Goal: Use online tool/utility: Utilize a website feature to perform a specific function

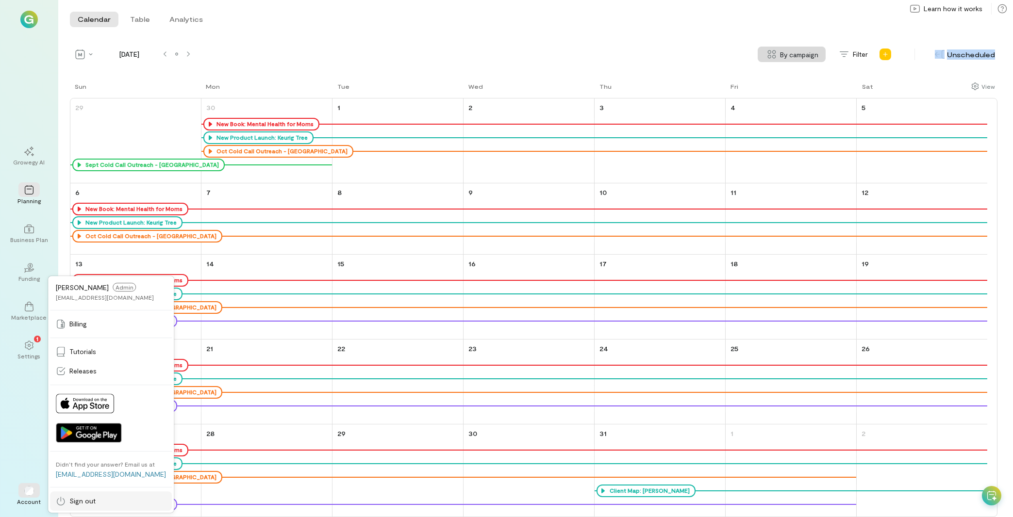
click at [71, 508] on link "Sign out" at bounding box center [111, 501] width 122 height 19
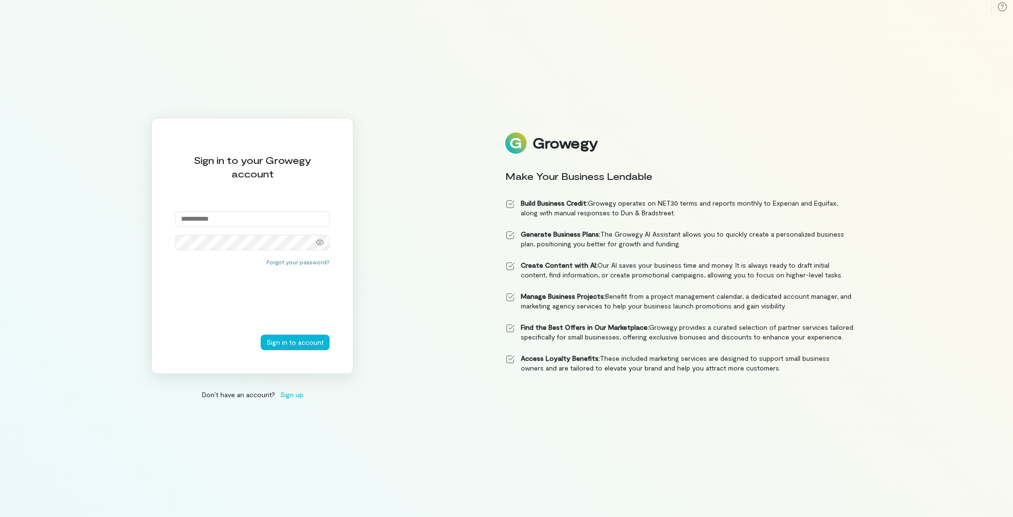
click at [254, 224] on input "email" at bounding box center [252, 220] width 154 height 16
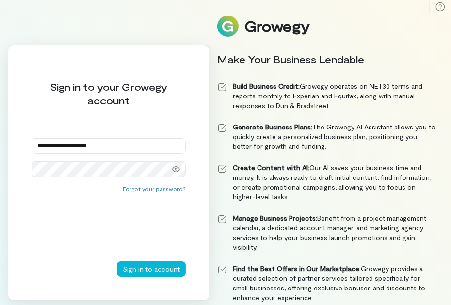
type input "**********"
click at [386, 302] on li "Find the Best Offers in Our Marketplace: Growegy provides a curated selection o…" at bounding box center [326, 283] width 218 height 39
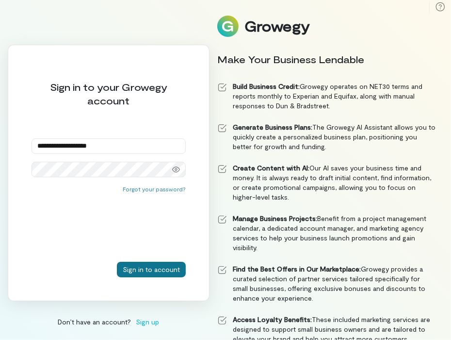
click at [172, 270] on button "Sign in to account" at bounding box center [151, 270] width 69 height 16
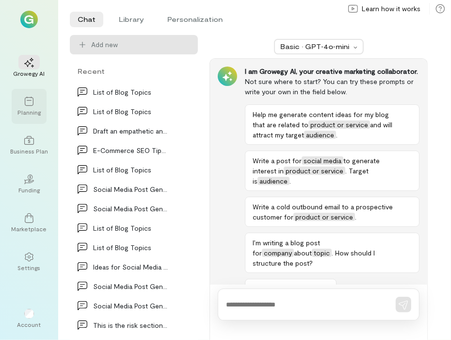
click at [29, 107] on div at bounding box center [28, 101] width 21 height 15
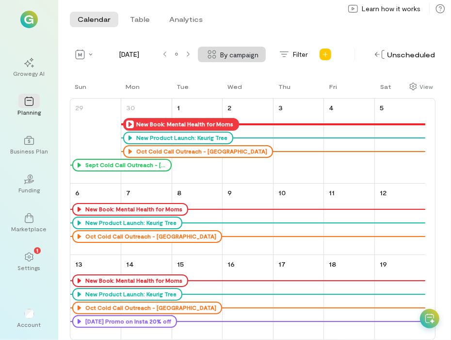
click at [129, 124] on icon at bounding box center [130, 124] width 8 height 8
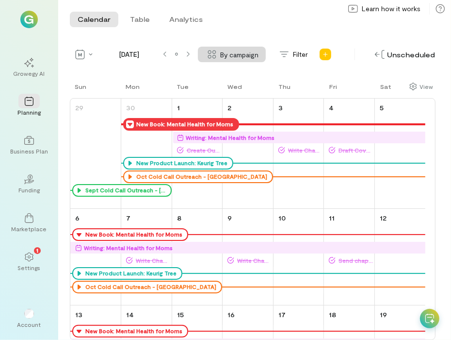
click at [129, 125] on icon at bounding box center [130, 124] width 8 height 8
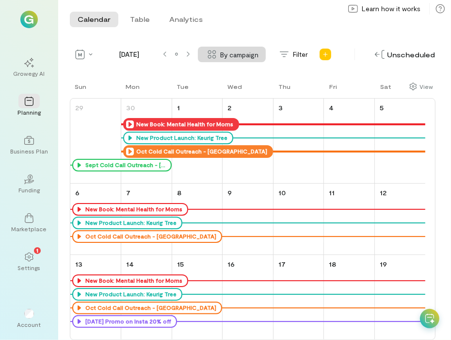
click at [127, 149] on icon at bounding box center [130, 152] width 8 height 8
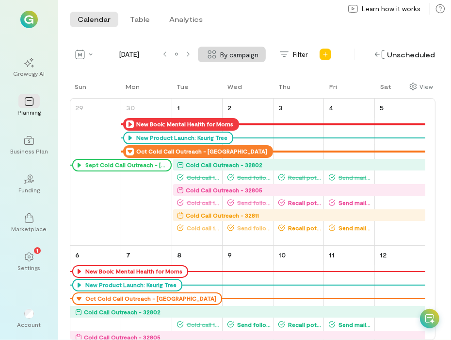
click at [270, 168] on div "Cold Call Outreach - 32802" at bounding box center [301, 165] width 248 height 10
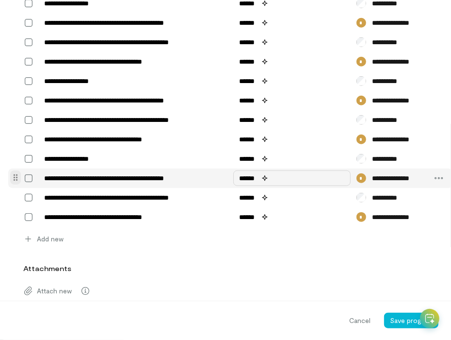
scroll to position [602, 0]
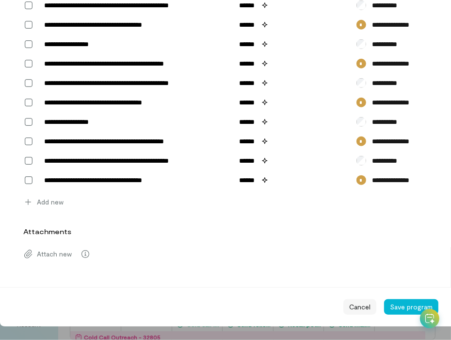
click at [362, 302] on span "Cancel" at bounding box center [359, 307] width 21 height 10
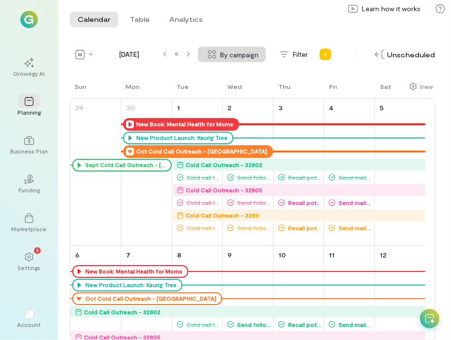
click at [131, 153] on icon at bounding box center [130, 152] width 8 height 8
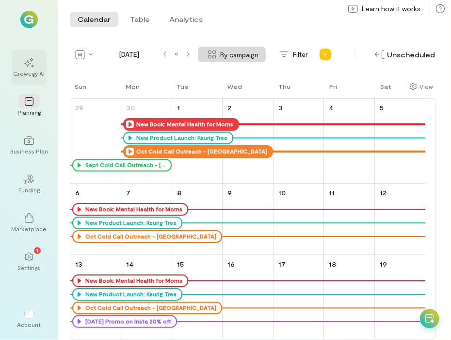
click at [33, 68] on div at bounding box center [28, 62] width 21 height 15
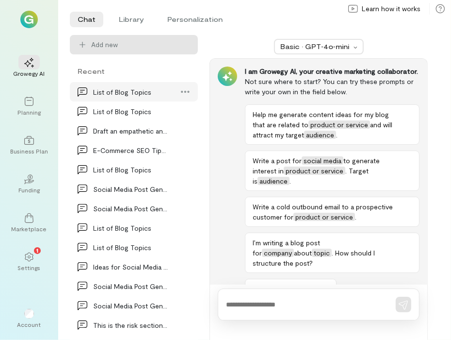
click at [118, 87] on div "List of Blog Topics" at bounding box center [131, 92] width 76 height 10
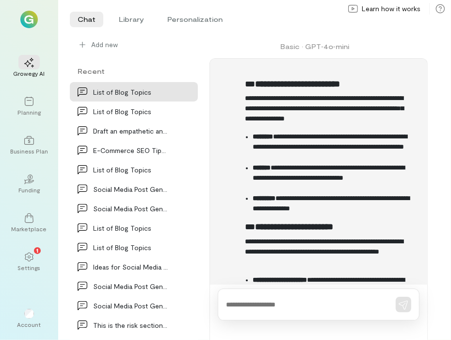
scroll to position [1441, 0]
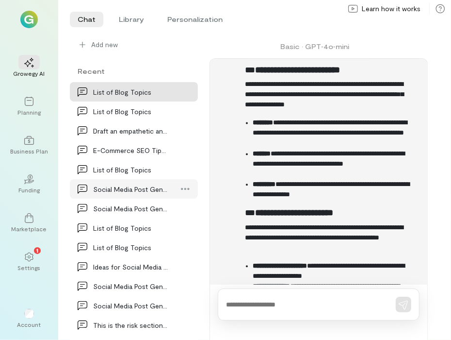
click at [120, 186] on div "Social Media Post Generation" at bounding box center [131, 189] width 76 height 10
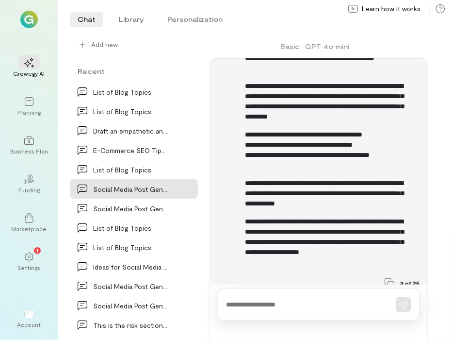
scroll to position [811, 0]
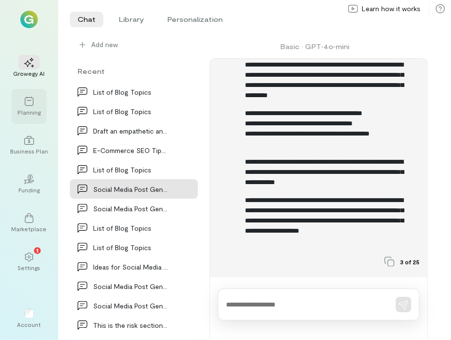
click at [24, 103] on div at bounding box center [28, 101] width 21 height 15
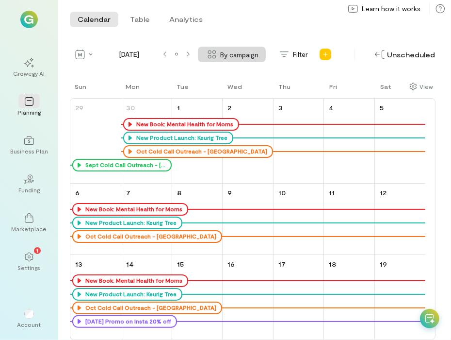
click at [428, 320] on icon at bounding box center [430, 319] width 10 height 10
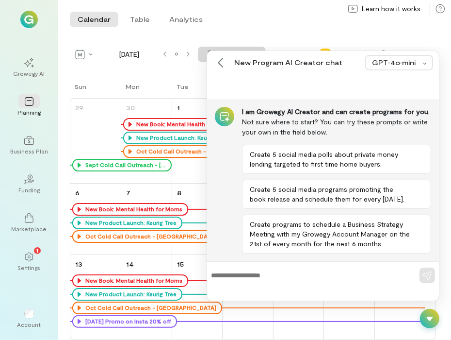
click at [428, 320] on icon at bounding box center [430, 319] width 10 height 10
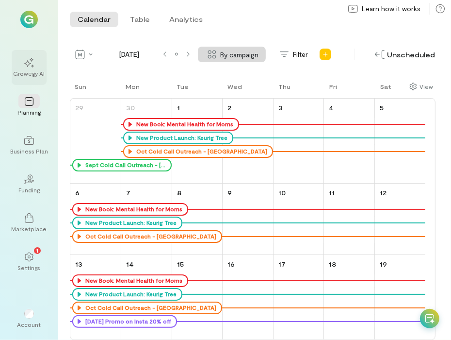
click at [41, 65] on div "Growegy AI" at bounding box center [29, 67] width 35 height 35
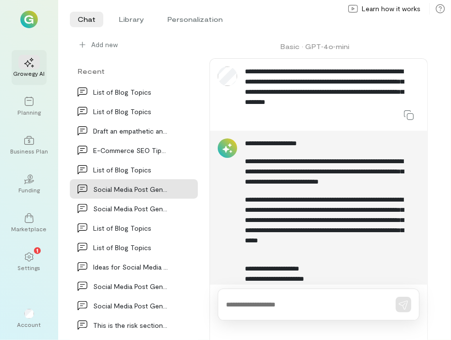
scroll to position [738, 0]
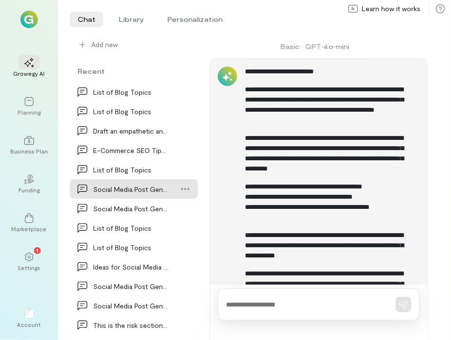
click at [136, 191] on div "Social Media Post Generation" at bounding box center [131, 189] width 76 height 10
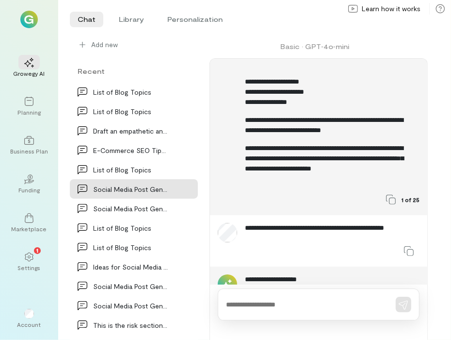
scroll to position [208, 0]
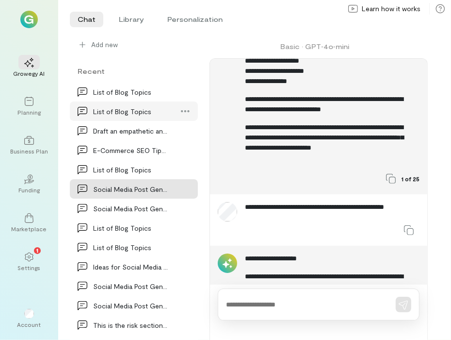
click at [125, 110] on div "List of Blog Topics" at bounding box center [131, 111] width 76 height 10
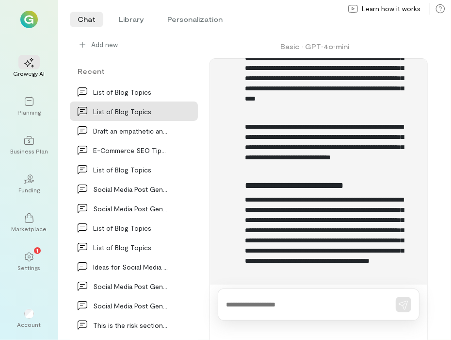
scroll to position [1234, 0]
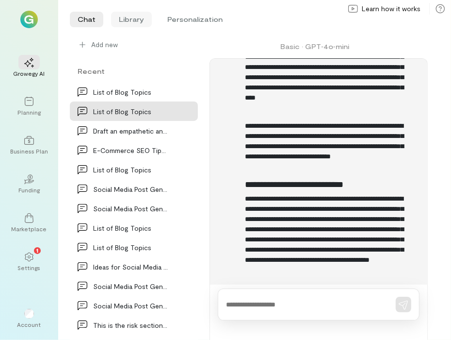
click at [120, 24] on li "Library" at bounding box center [131, 20] width 41 height 16
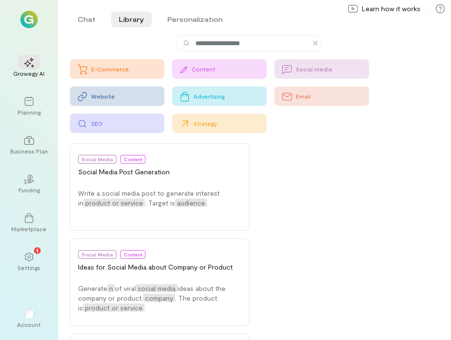
scroll to position [260, 0]
